Goal: Task Accomplishment & Management: Complete application form

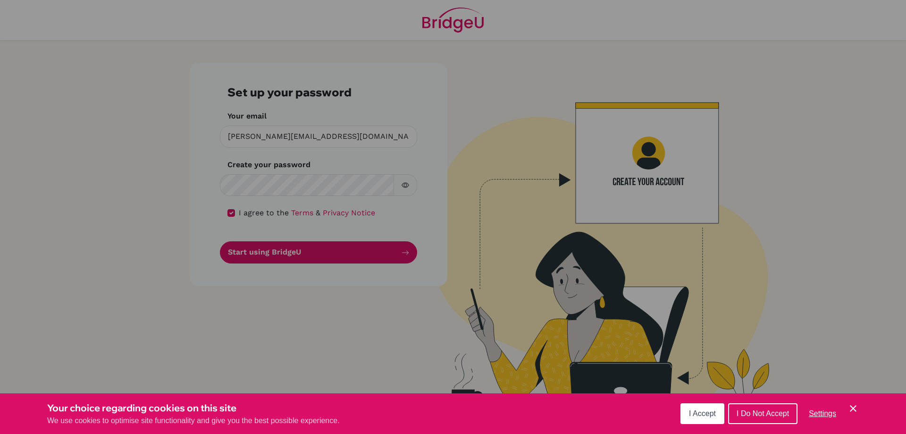
click at [857, 409] on icon "Cookie Control Close Icon" at bounding box center [853, 408] width 11 height 11
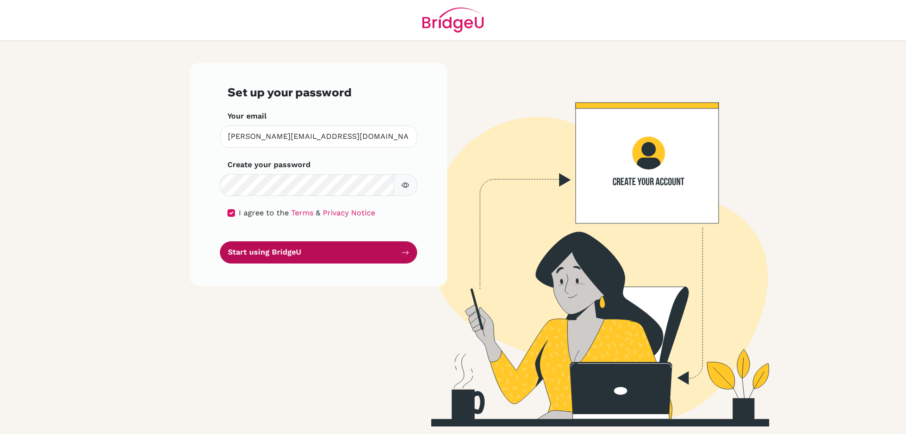
click at [286, 253] on button "Start using BridgeU" at bounding box center [318, 252] width 197 height 22
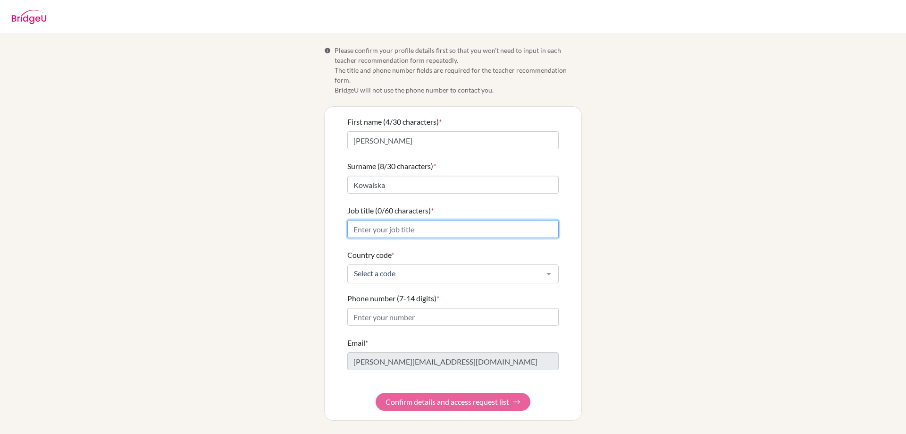
click at [420, 220] on input "Job title (0/60 characters) *" at bounding box center [452, 229] width 211 height 18
type input "IB DP Biology teacher"
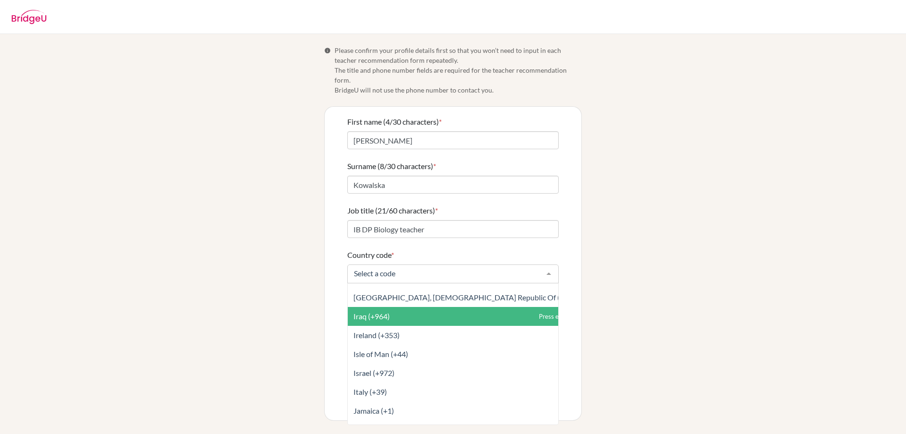
scroll to position [1937, 0]
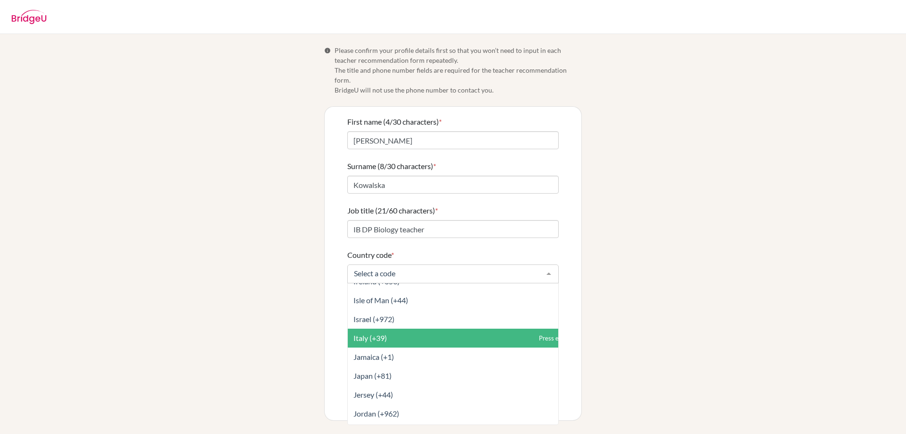
click at [424, 329] on span "Italy (+39)" at bounding box center [474, 338] width 253 height 19
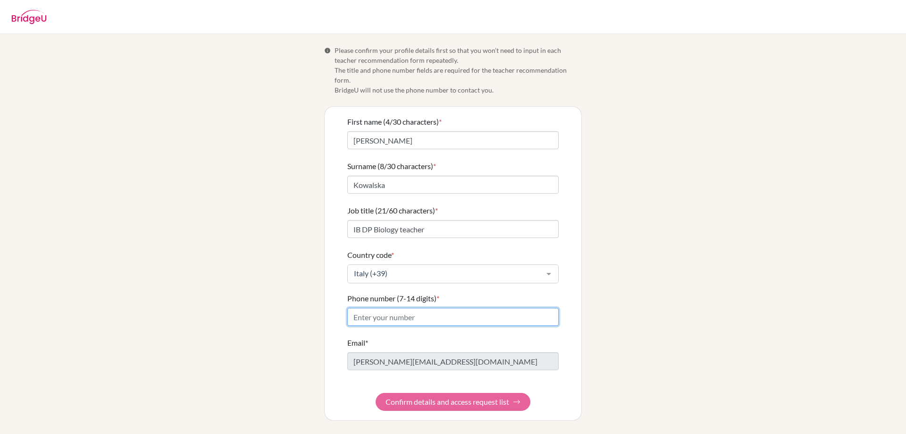
click at [422, 308] on input "Phone number (7-14 digits) *" at bounding box center [452, 317] width 211 height 18
type input "3495138809"
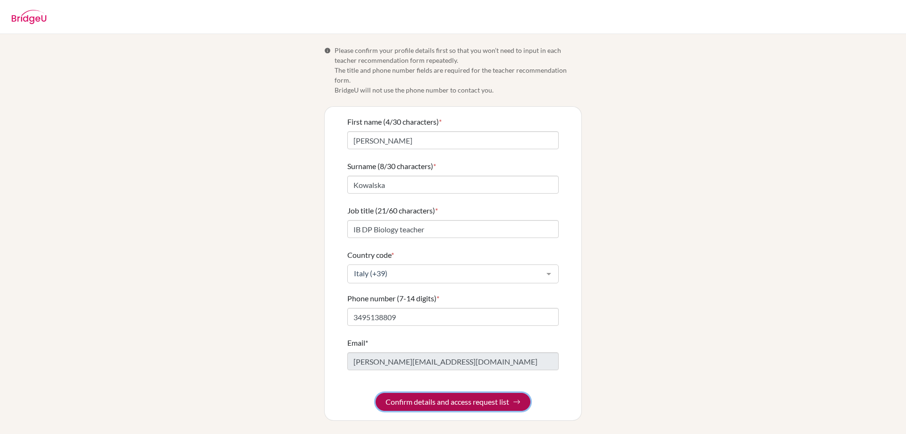
click at [432, 393] on button "Confirm details and access request list" at bounding box center [453, 402] width 155 height 18
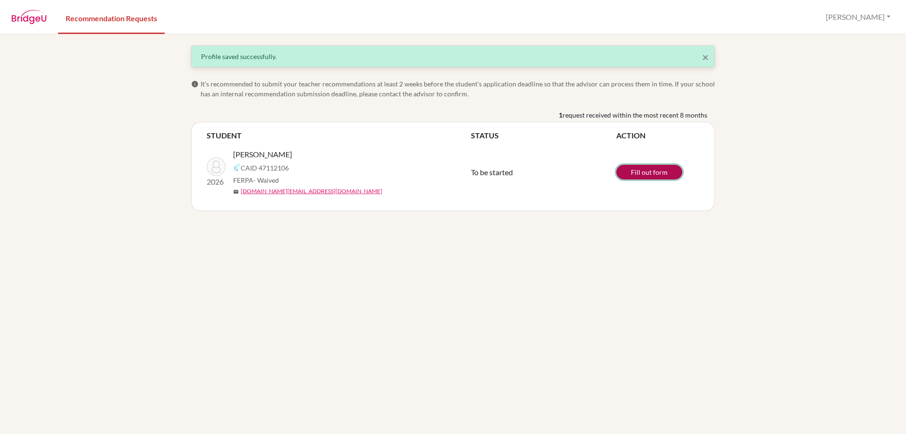
click at [649, 177] on link "Fill out form" at bounding box center [650, 172] width 66 height 15
click at [649, 171] on link "Fill out form" at bounding box center [650, 172] width 66 height 15
